Goal: Book appointment/travel/reservation

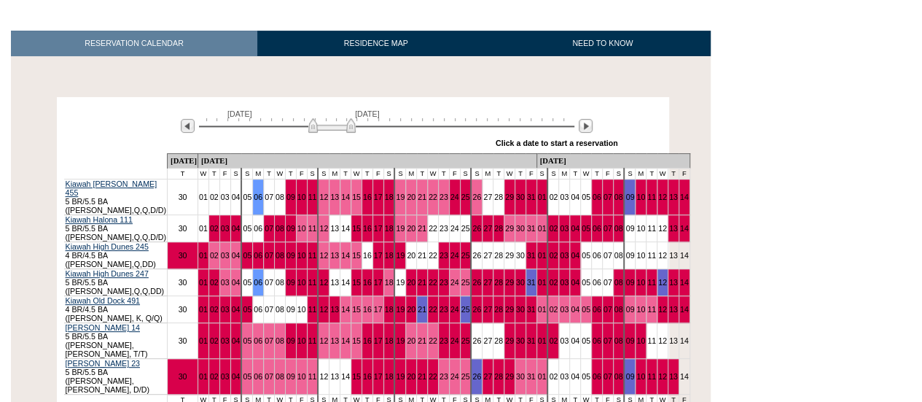
scroll to position [207, 0]
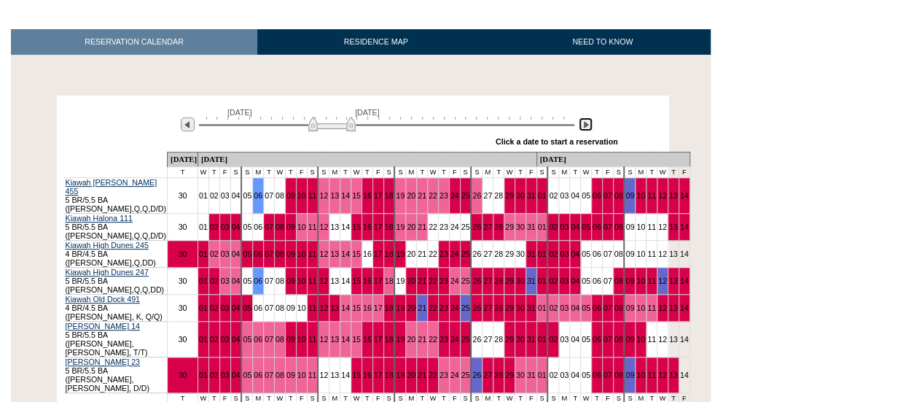
click at [582, 128] on img at bounding box center [586, 124] width 14 height 14
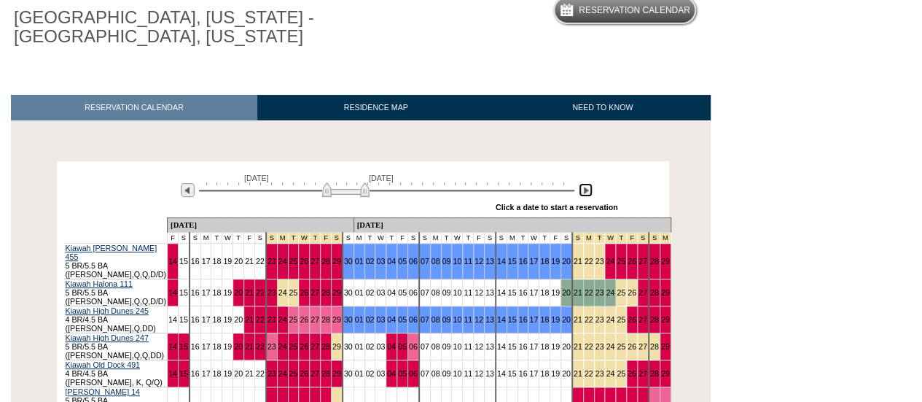
scroll to position [0, 0]
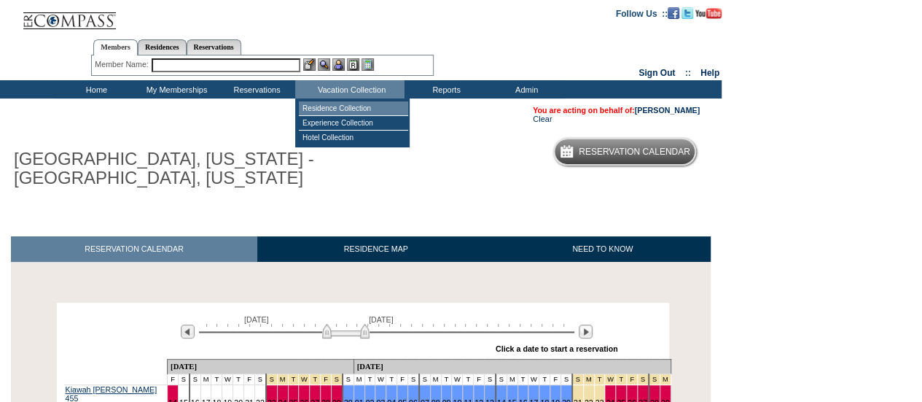
click at [373, 106] on td "Residence Collection" at bounding box center [353, 108] width 109 height 15
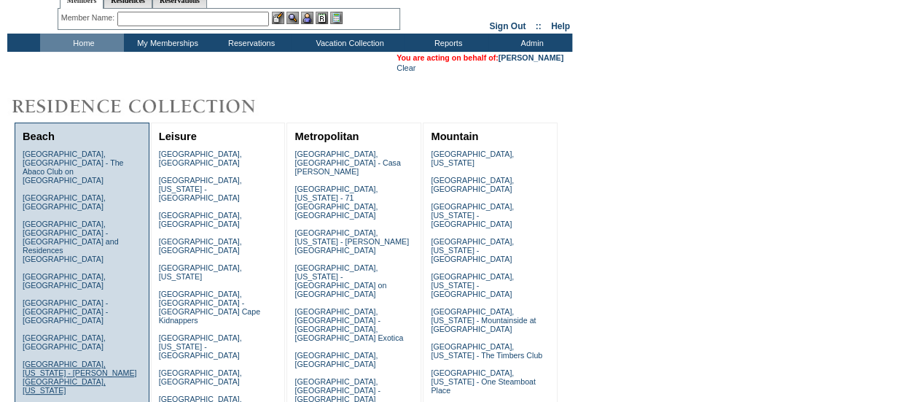
scroll to position [116, 0]
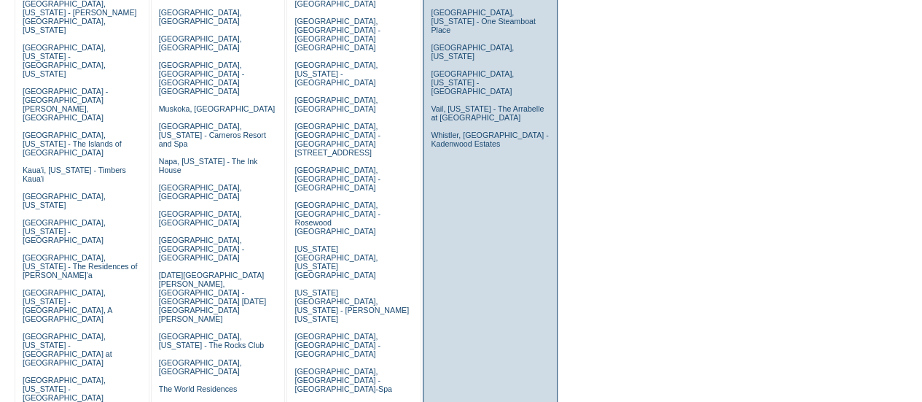
scroll to position [379, 0]
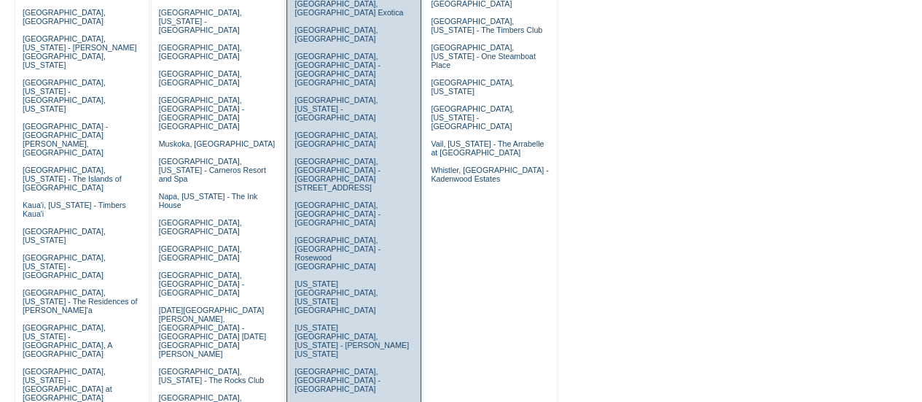
click at [354, 72] on td "Barcelona, Spain - Casa Oller Charleston, South Carolina - 71 Wentworth, Charle…" at bounding box center [354, 306] width 126 height 970
click at [353, 201] on link "Madrid, Spain - Rosewood Villa Magna" at bounding box center [337, 214] width 85 height 26
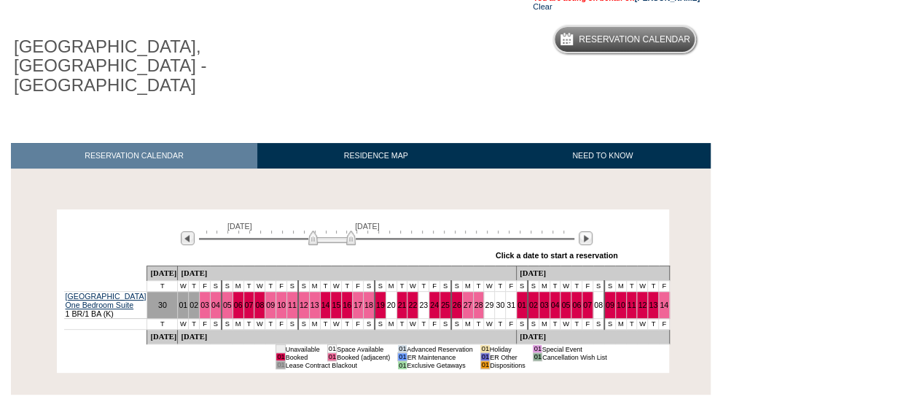
scroll to position [113, 0]
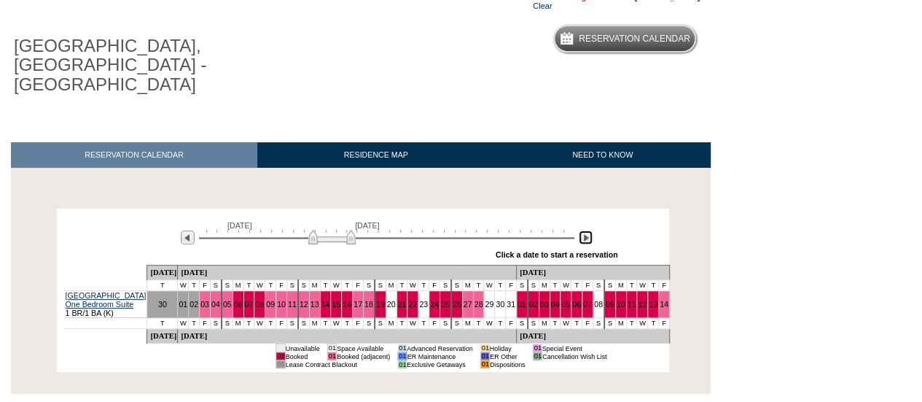
click at [587, 230] on img at bounding box center [586, 237] width 14 height 14
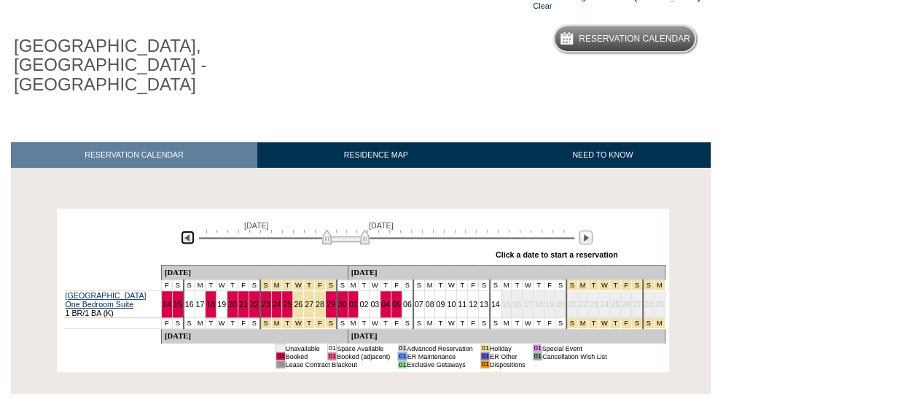
click at [184, 230] on img at bounding box center [188, 237] width 14 height 14
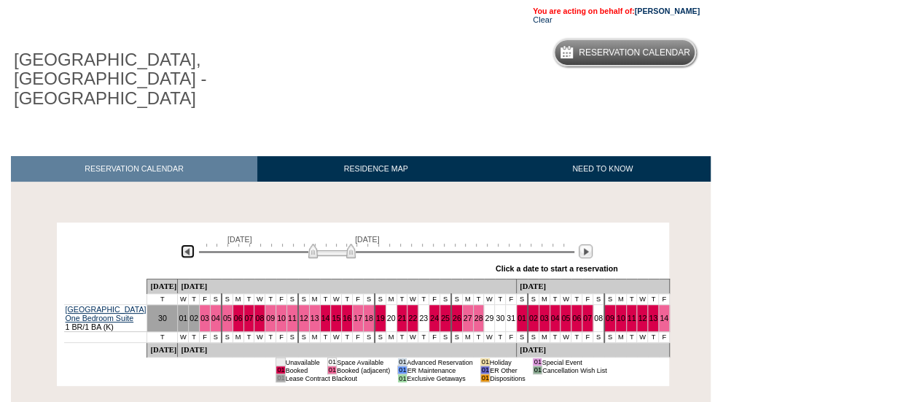
scroll to position [0, 0]
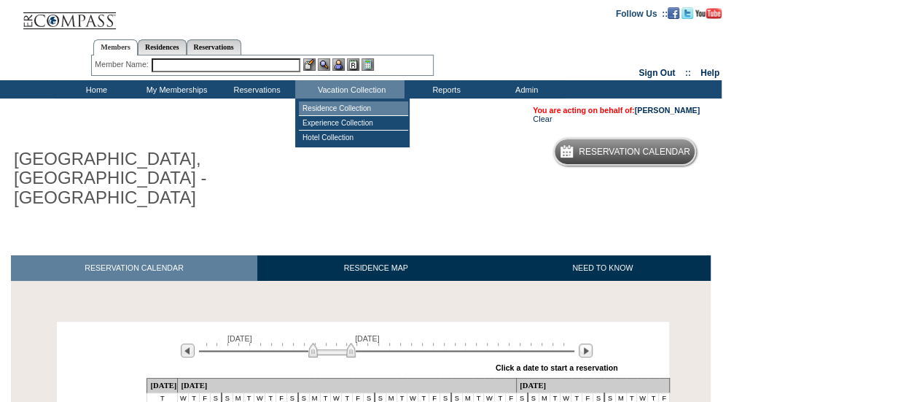
click at [360, 112] on td "Residence Collection" at bounding box center [353, 108] width 109 height 15
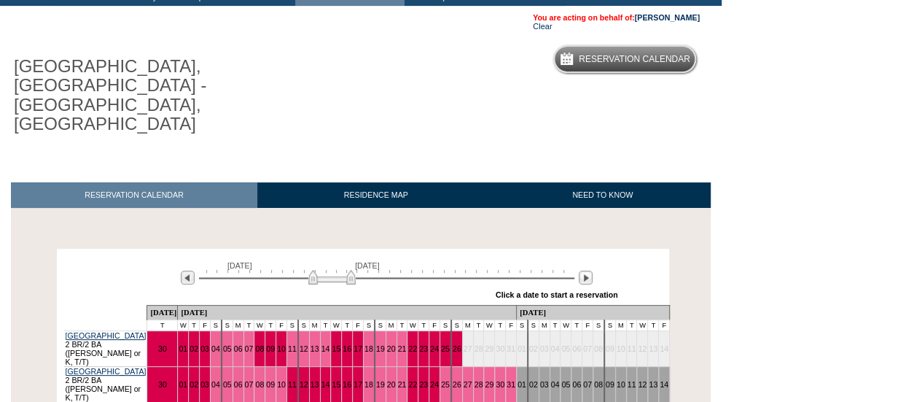
scroll to position [43, 0]
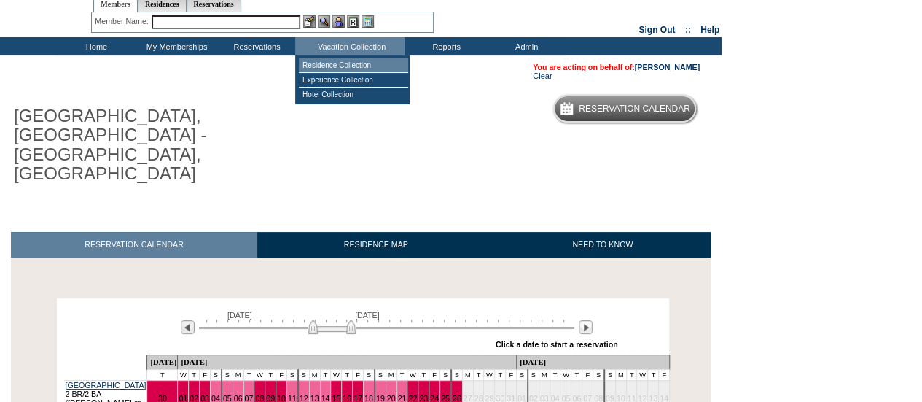
click at [354, 61] on td "Residence Collection" at bounding box center [353, 65] width 109 height 15
